Goal: Check status: Check status

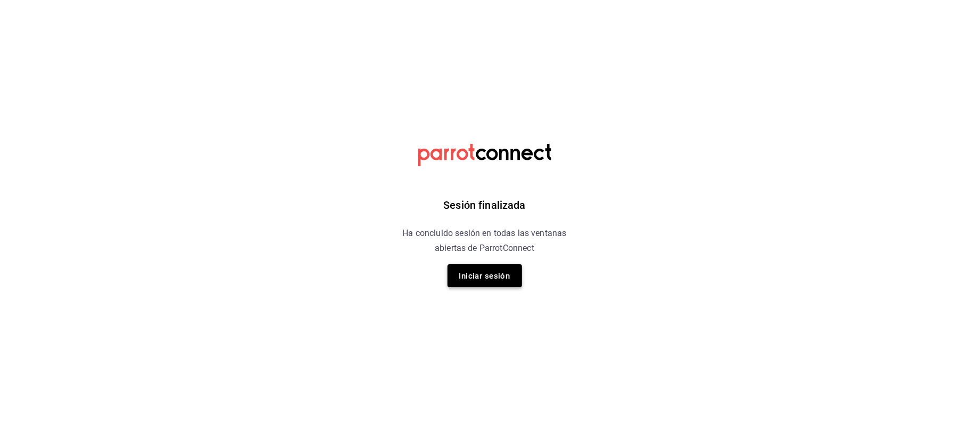
click at [473, 279] on font "Iniciar sesión" at bounding box center [484, 276] width 51 height 10
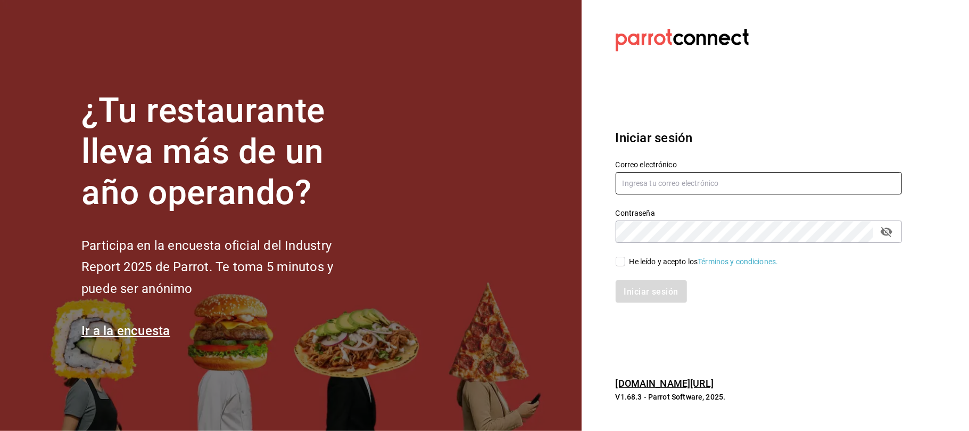
type input "[DOMAIN_NAME][EMAIL_ADDRESS][DOMAIN_NAME]"
click at [631, 265] on font "He leído y acepto los" at bounding box center [664, 261] width 69 height 9
click at [625, 265] on input "He leído y acepto los Términos y condiciones." at bounding box center [621, 262] width 10 height 10
checkbox input "true"
click at [635, 286] on font "Iniciar sesión" at bounding box center [652, 291] width 54 height 10
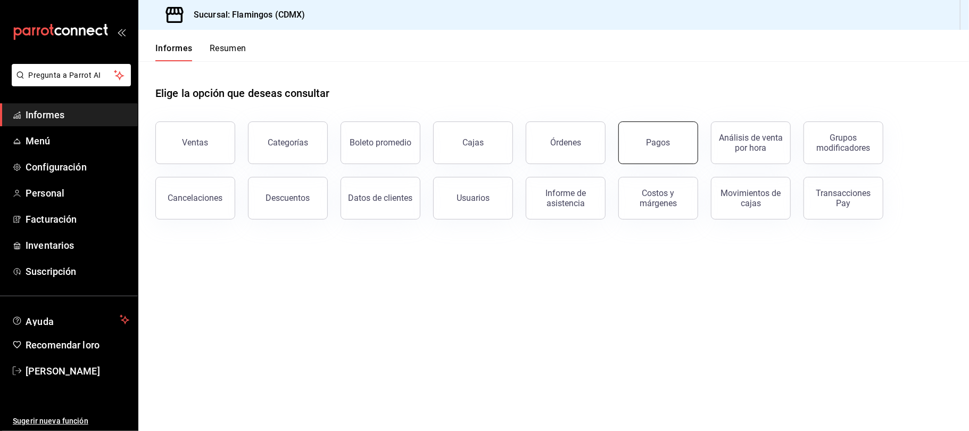
click at [662, 151] on button "Pagos" at bounding box center [659, 142] width 80 height 43
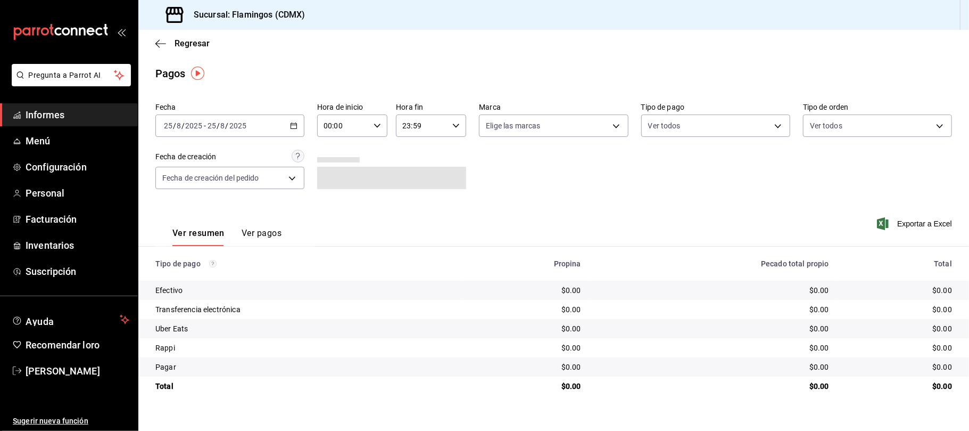
click at [297, 120] on div "2025-08-25 25 / 8 / 2025 - 2025-08-25 25 / 8 / 2025" at bounding box center [229, 125] width 149 height 22
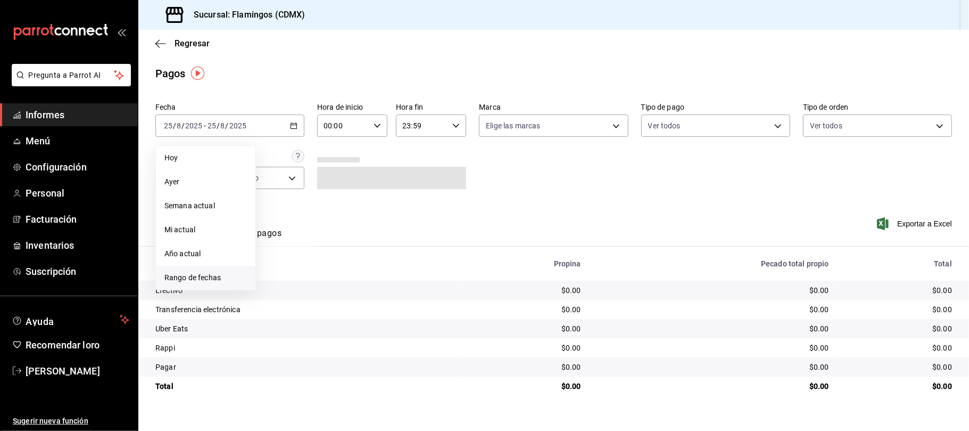
click at [200, 277] on font "Rango de fechas" at bounding box center [192, 277] width 56 height 9
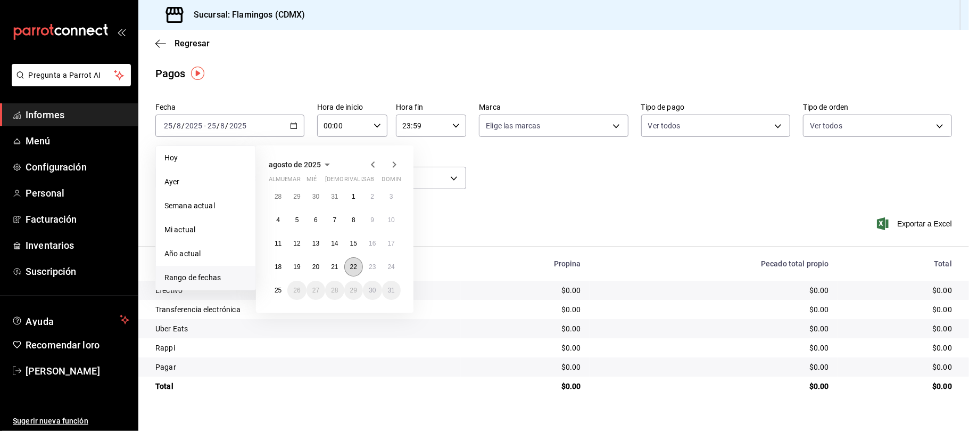
click at [356, 269] on font "22" at bounding box center [353, 266] width 7 height 7
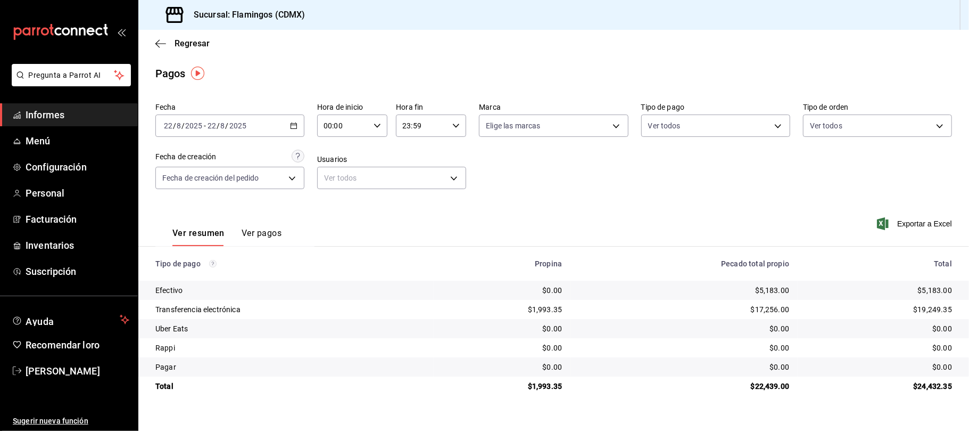
click at [288, 132] on div "2025-08-22 22 / 8 / 2025 - 2025-08-22 22 / 8 / 2025" at bounding box center [229, 125] width 149 height 22
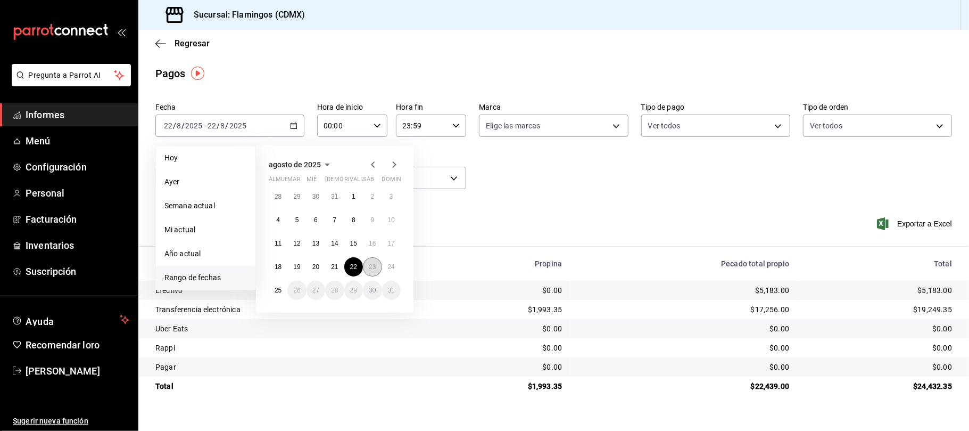
click at [367, 265] on button "23" at bounding box center [372, 266] width 19 height 19
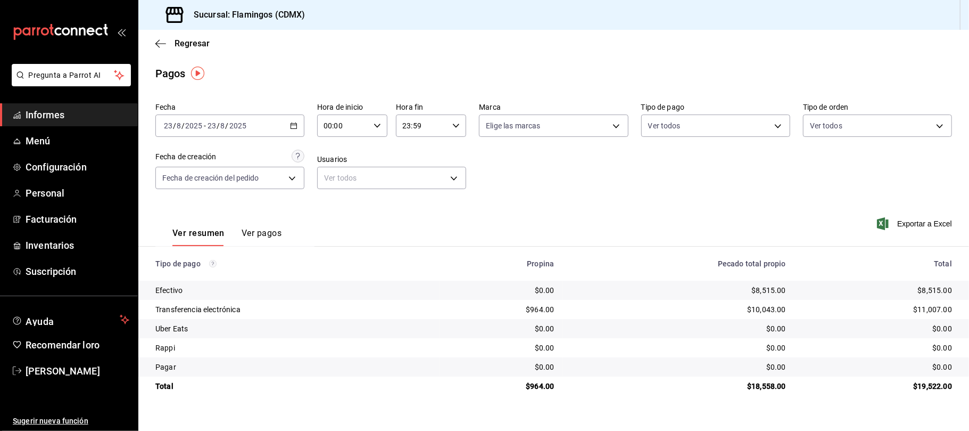
click at [294, 131] on div "2025-08-23 23 / 8 / 2025 - 2025-08-23 23 / 8 / 2025" at bounding box center [229, 125] width 149 height 22
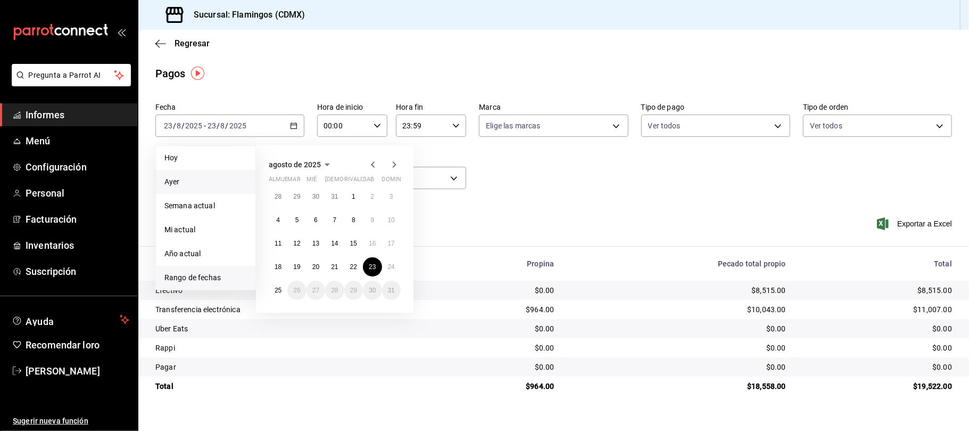
click at [240, 184] on span "Ayer" at bounding box center [205, 181] width 83 height 11
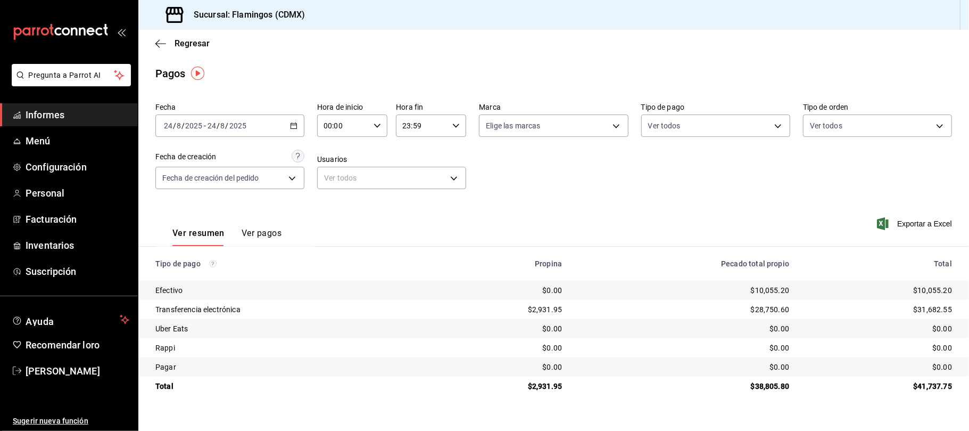
click at [296, 123] on icon "button" at bounding box center [293, 125] width 7 height 7
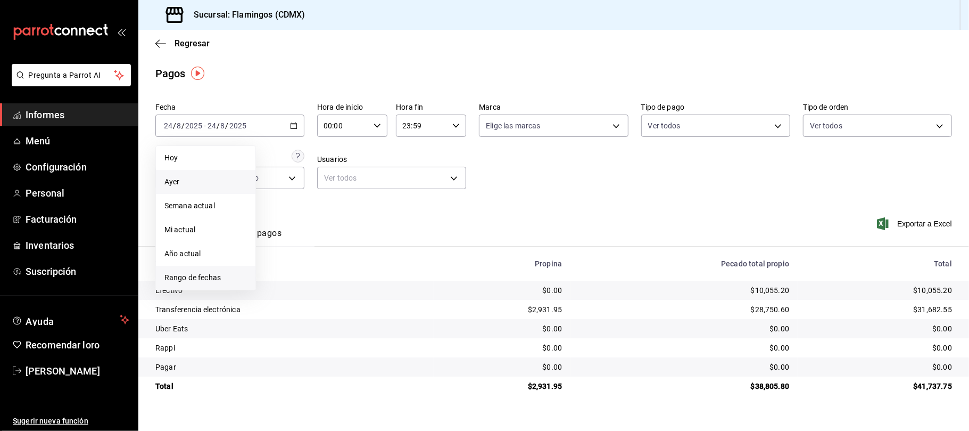
click at [180, 275] on font "Rango de fechas" at bounding box center [192, 277] width 56 height 9
click at [370, 264] on font "23" at bounding box center [372, 266] width 7 height 7
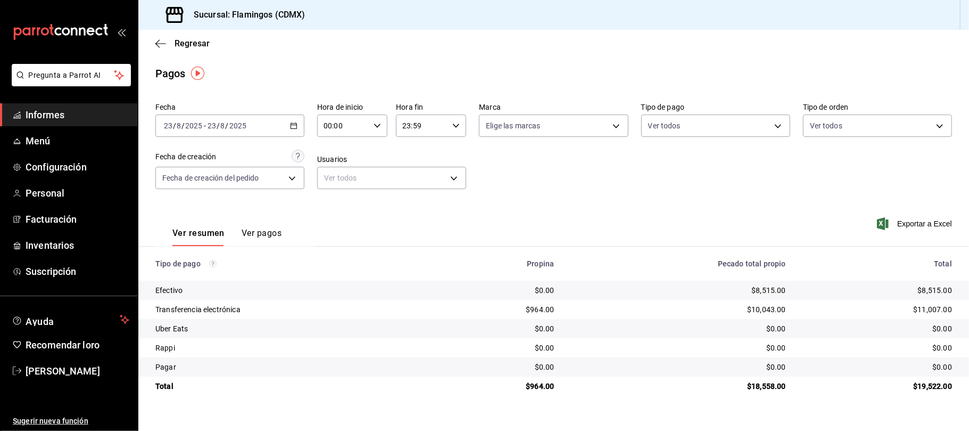
click at [296, 128] on \(Stroke\) "button" at bounding box center [294, 126] width 6 height 6
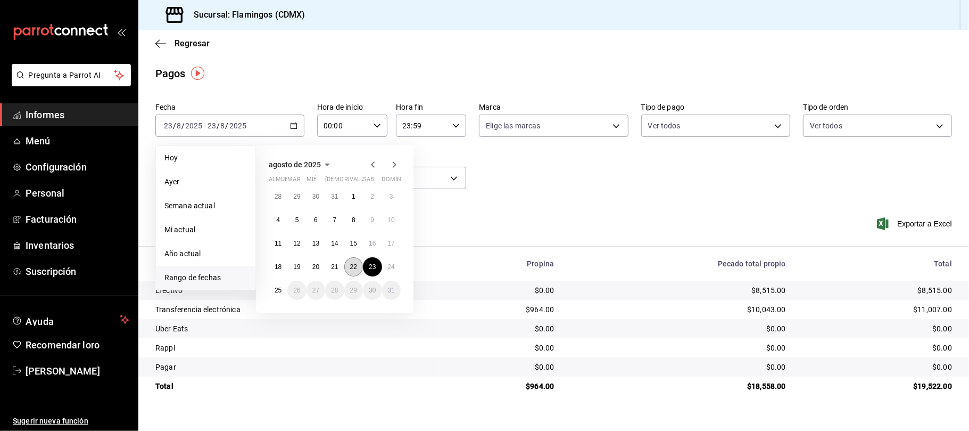
click at [350, 263] on font "22" at bounding box center [353, 266] width 7 height 7
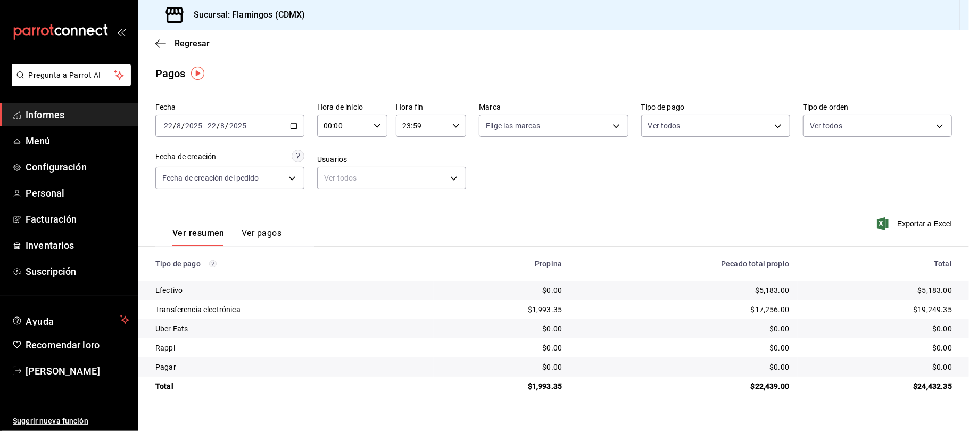
click at [291, 123] on \(Stroke\) "button" at bounding box center [294, 126] width 6 height 6
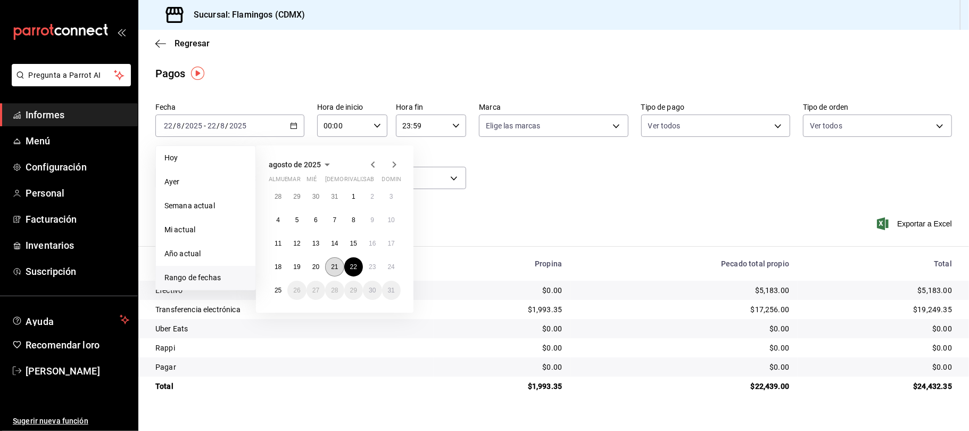
click at [335, 270] on button "21" at bounding box center [334, 266] width 19 height 19
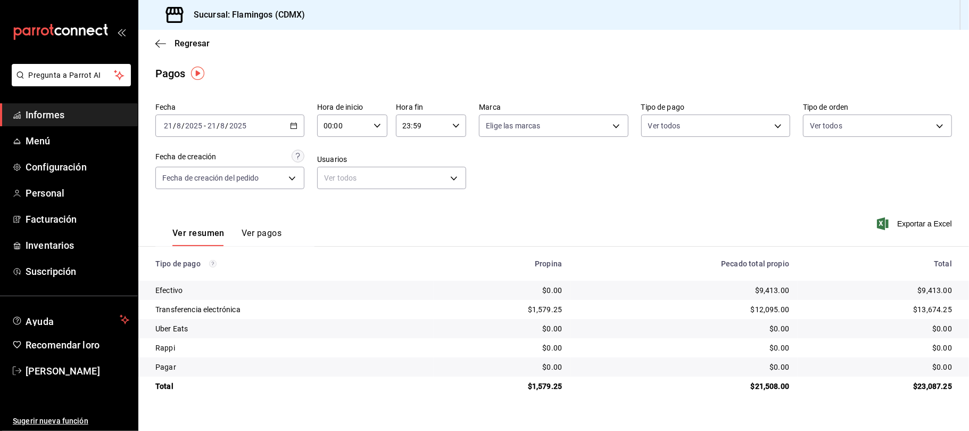
click at [295, 126] on icon "button" at bounding box center [293, 125] width 7 height 7
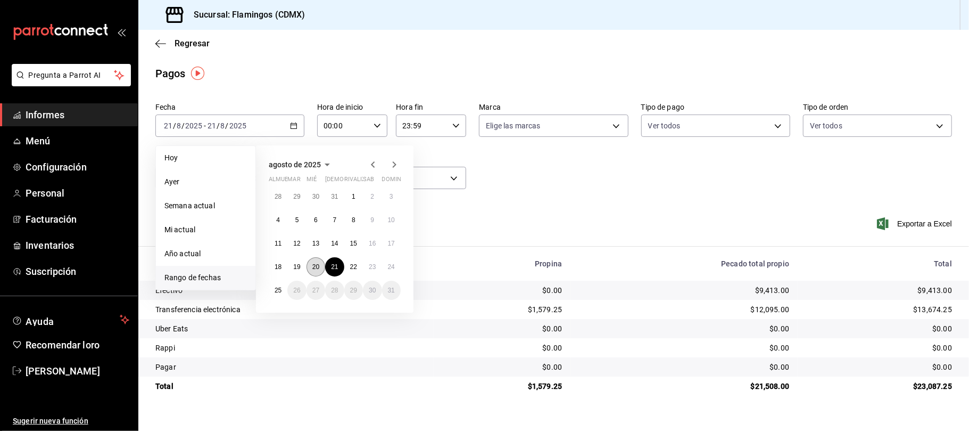
click at [307, 263] on button "20" at bounding box center [316, 266] width 19 height 19
click at [313, 265] on font "20" at bounding box center [315, 266] width 7 height 7
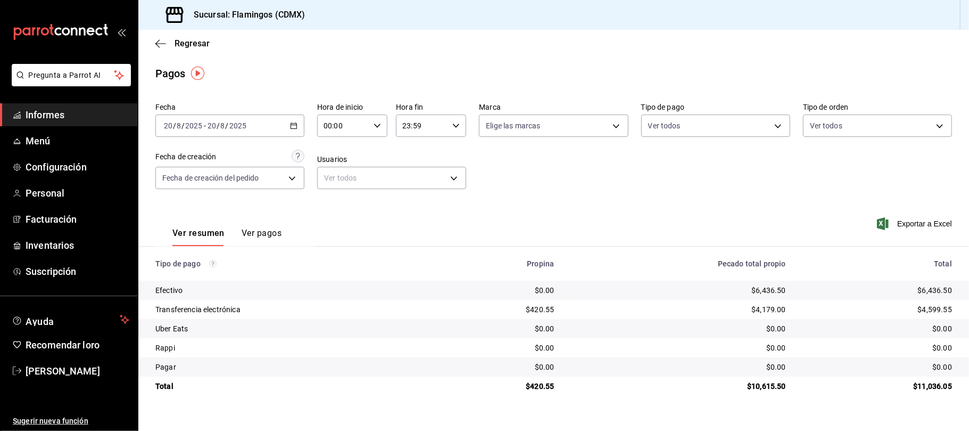
click at [302, 135] on div "2025-08-20 20 / 8 / 2025 - 2025-08-20 20 / 8 / 2025" at bounding box center [229, 125] width 149 height 22
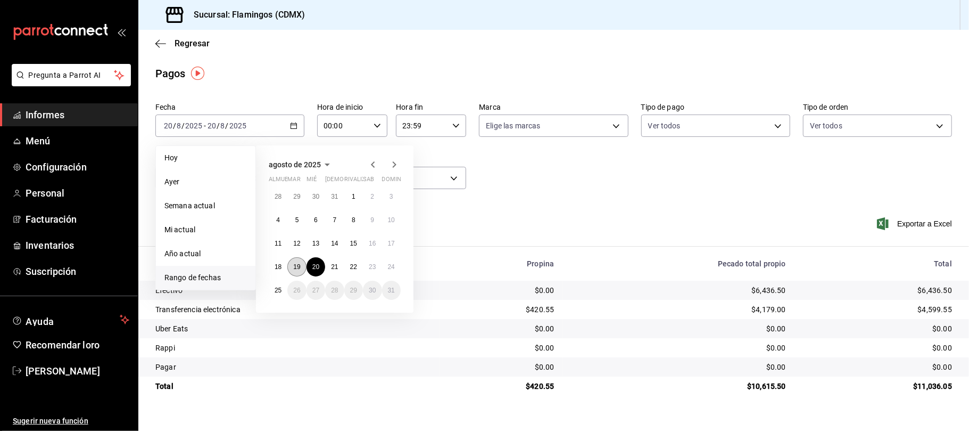
click at [298, 269] on font "19" at bounding box center [296, 266] width 7 height 7
